Goal: Task Accomplishment & Management: Complete application form

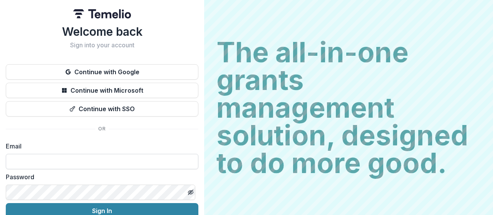
click at [99, 161] on input at bounding box center [102, 161] width 193 height 15
type input "**********"
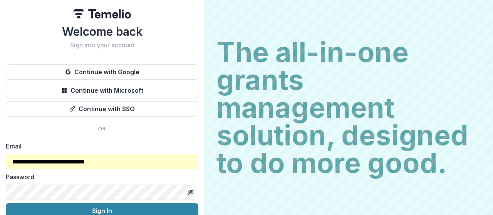
scroll to position [36, 0]
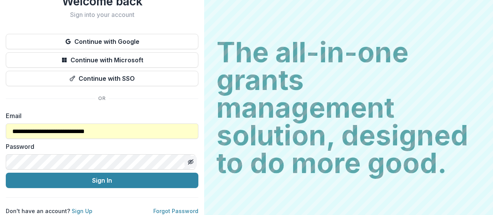
click at [190, 159] on icon "Toggle password visibility" at bounding box center [191, 162] width 6 height 6
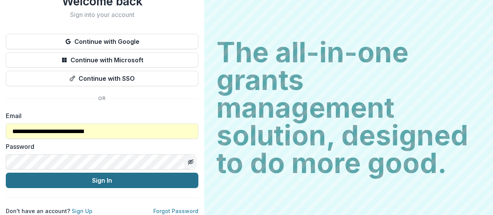
click at [152, 173] on button "Sign In" at bounding box center [102, 180] width 193 height 15
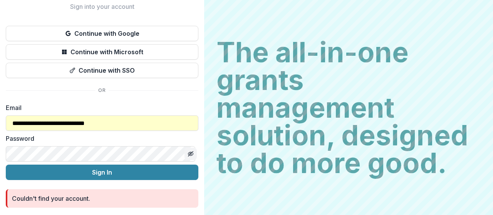
scroll to position [64, 0]
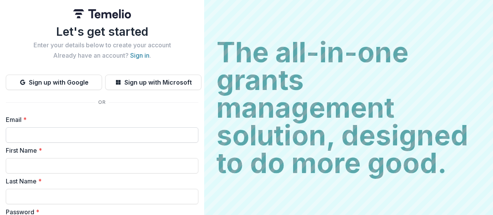
click at [69, 133] on input "Email *" at bounding box center [102, 135] width 193 height 15
type input "**********"
type input "*****"
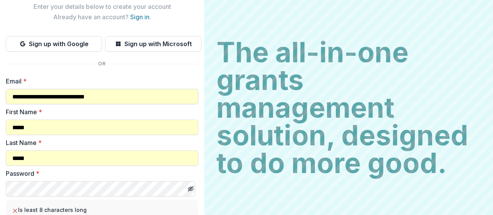
scroll to position [77, 0]
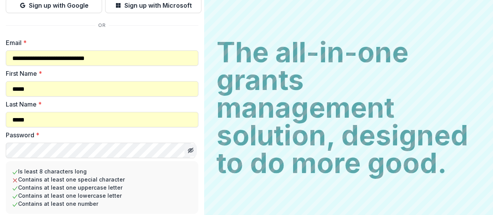
click at [191, 151] on icon "Toggle password visibility" at bounding box center [191, 151] width 0 height 0
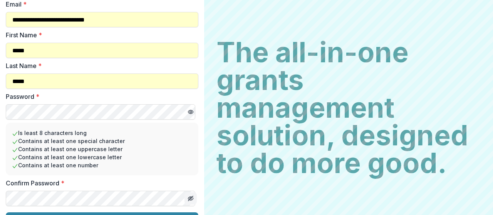
click at [190, 197] on line "Toggle password visibility" at bounding box center [190, 199] width 5 height 5
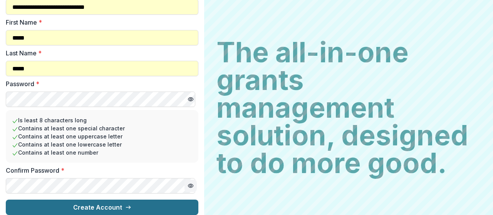
click at [114, 202] on button "Create Account" at bounding box center [102, 207] width 193 height 15
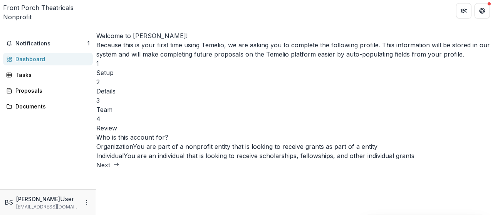
scroll to position [49, 0]
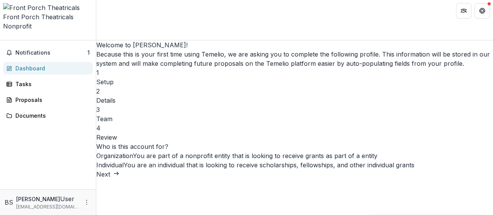
click at [119, 177] on icon "submit" at bounding box center [116, 174] width 6 height 6
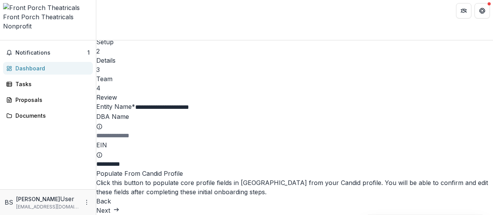
scroll to position [102, 0]
click at [119, 206] on button "Next" at bounding box center [107, 210] width 23 height 9
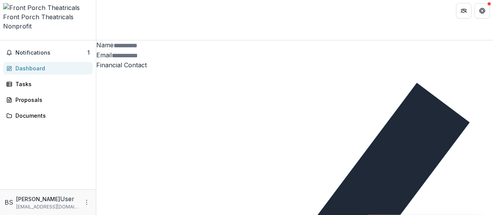
scroll to position [18, 0]
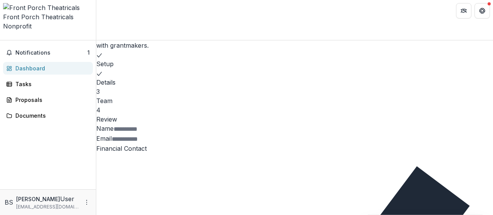
click at [175, 125] on input "Name" at bounding box center [145, 129] width 62 height 9
type input "**********"
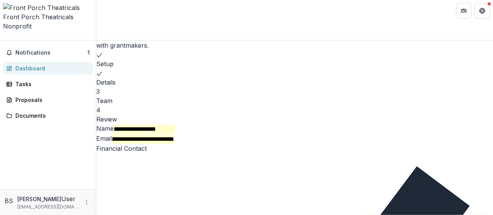
click at [96, 145] on span at bounding box center [96, 149] width 0 height 8
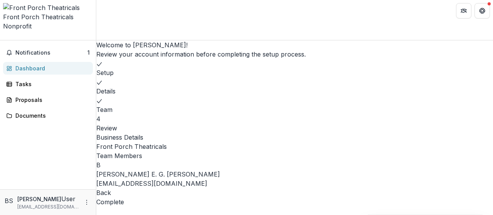
scroll to position [34, 0]
click at [124, 198] on button "Complete" at bounding box center [110, 202] width 28 height 9
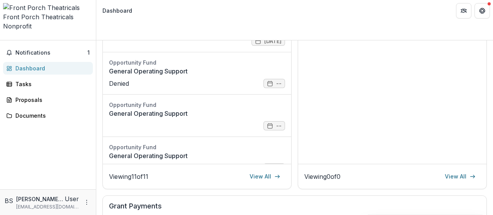
scroll to position [77, 0]
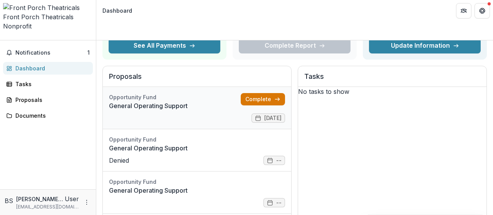
click at [255, 93] on link "Complete" at bounding box center [263, 99] width 44 height 12
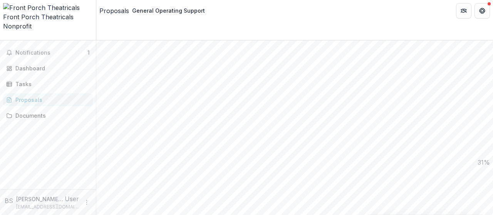
scroll to position [540, 0]
type input "**********"
click at [59, 50] on span "Notifications" at bounding box center [51, 53] width 72 height 7
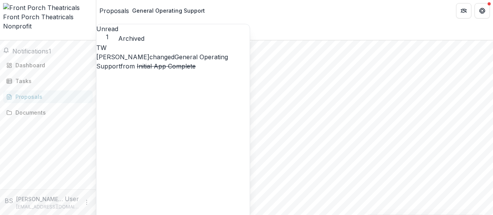
click at [220, 59] on link "General Operating Support" at bounding box center [162, 61] width 132 height 17
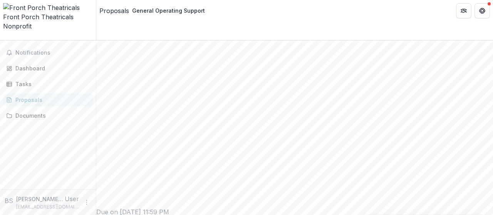
scroll to position [837, 0]
drag, startPoint x: 335, startPoint y: 64, endPoint x: 378, endPoint y: 64, distance: 42.4
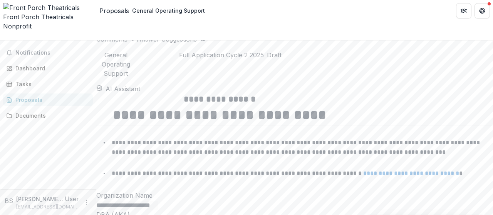
scroll to position [1261, 0]
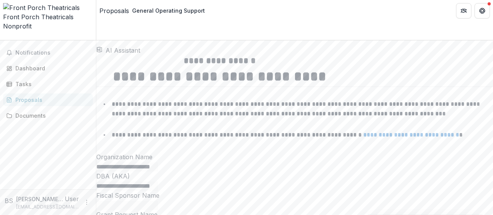
drag, startPoint x: 106, startPoint y: 134, endPoint x: 184, endPoint y: 134, distance: 78.6
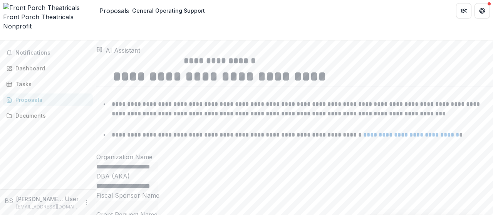
drag, startPoint x: 188, startPoint y: 136, endPoint x: 107, endPoint y: 135, distance: 81.7
copy p "*"
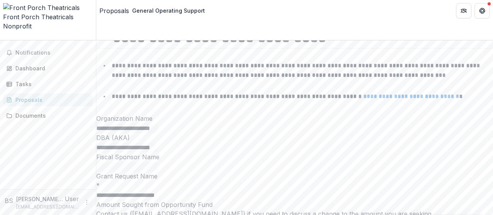
scroll to position [1338, 0]
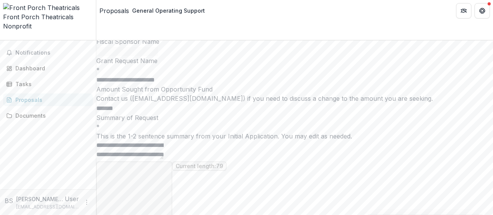
scroll to position [1377, 0]
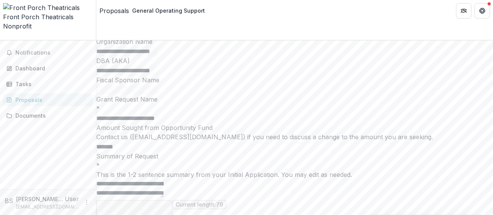
drag, startPoint x: 336, startPoint y: 41, endPoint x: 352, endPoint y: 40, distance: 16.2
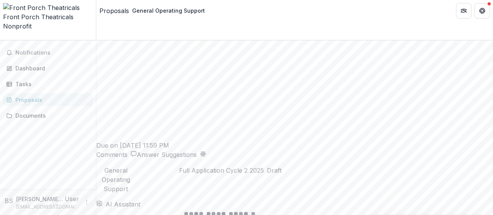
scroll to position [1146, 0]
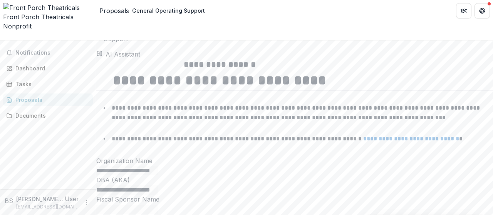
scroll to position [1296, 0]
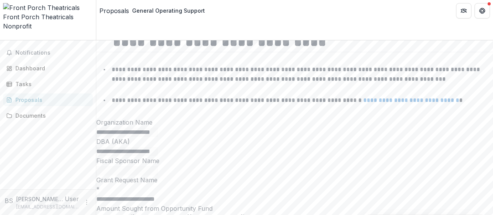
drag, startPoint x: 121, startPoint y: 112, endPoint x: 115, endPoint y: 109, distance: 6.6
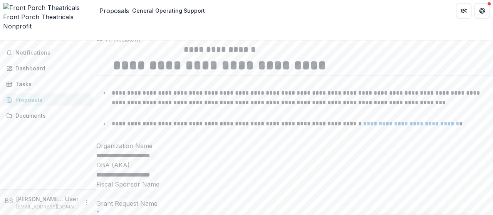
scroll to position [1195, 0]
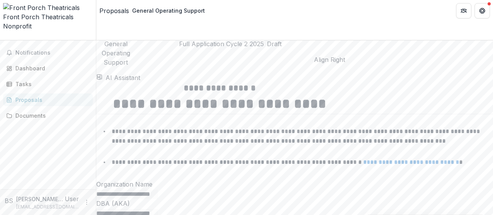
scroll to position [1272, 0]
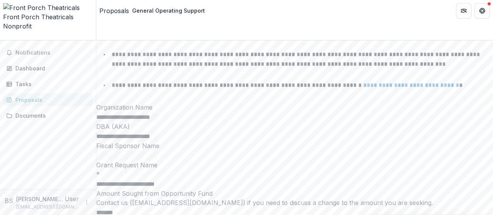
scroll to position [1350, 0]
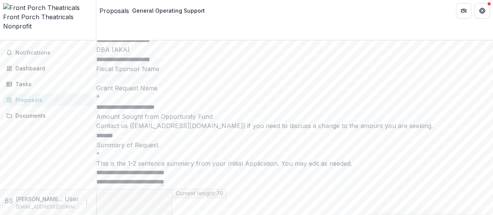
drag, startPoint x: 222, startPoint y: 128, endPoint x: 238, endPoint y: 111, distance: 22.9
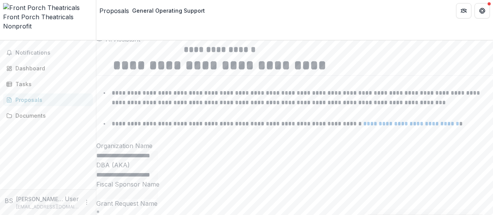
scroll to position [1234, 0]
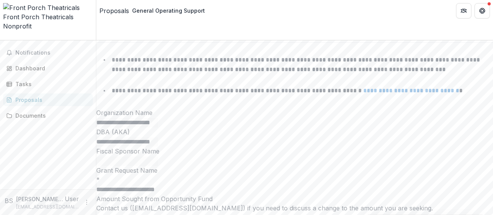
drag, startPoint x: 120, startPoint y: 175, endPoint x: 119, endPoint y: 169, distance: 6.2
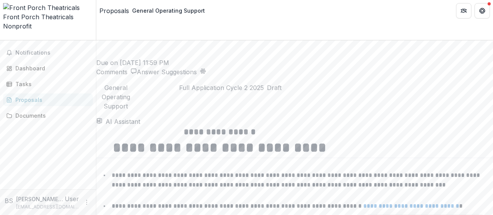
scroll to position [1151, 0]
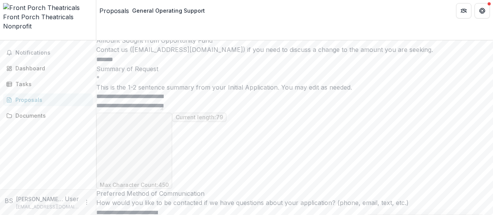
scroll to position [1503, 0]
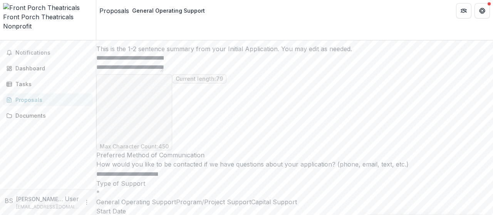
drag, startPoint x: 287, startPoint y: 130, endPoint x: 301, endPoint y: 131, distance: 13.1
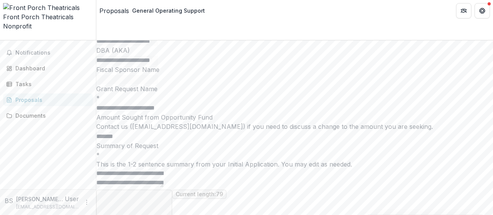
scroll to position [1233, 0]
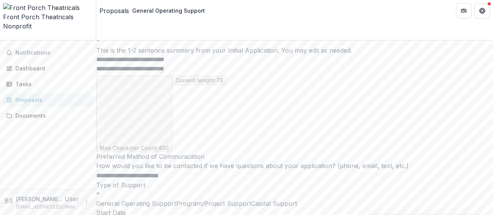
scroll to position [1540, 0]
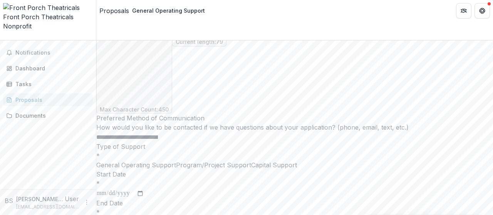
drag, startPoint x: 111, startPoint y: 103, endPoint x: 190, endPoint y: 104, distance: 79.0
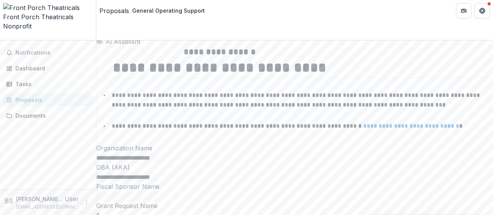
scroll to position [1193, 0]
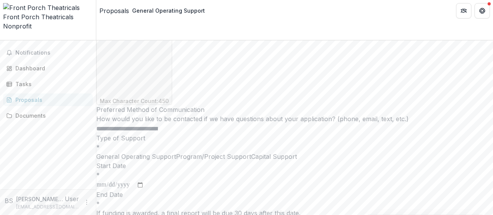
scroll to position [1587, 0]
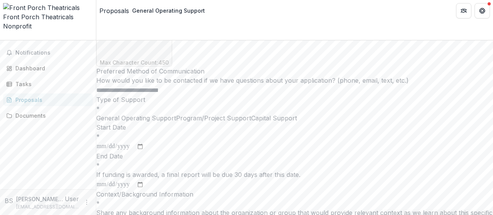
drag, startPoint x: 275, startPoint y: 72, endPoint x: 244, endPoint y: 72, distance: 31.6
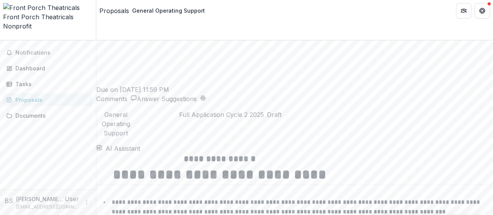
scroll to position [1202, 0]
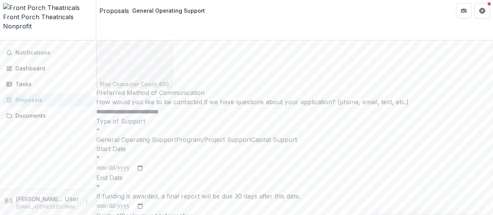
scroll to position [1642, 0]
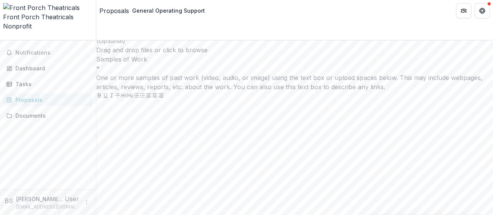
scroll to position [3300, 0]
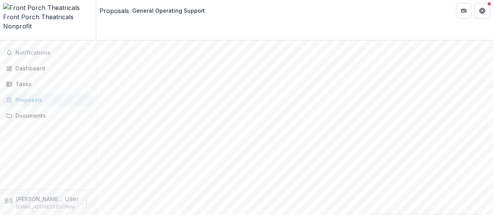
scroll to position [77, 0]
